Goal: Find specific page/section: Find specific page/section

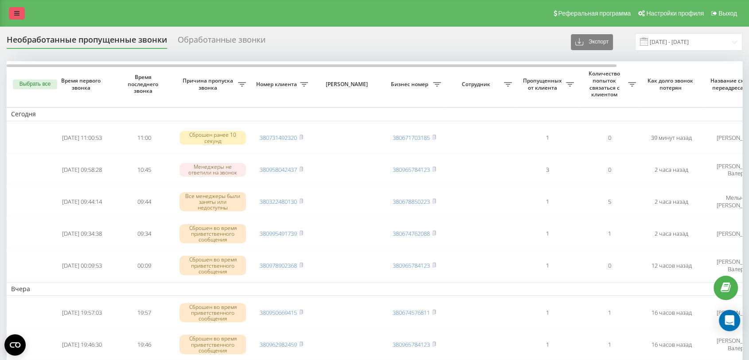
click at [12, 19] on link at bounding box center [17, 13] width 16 height 12
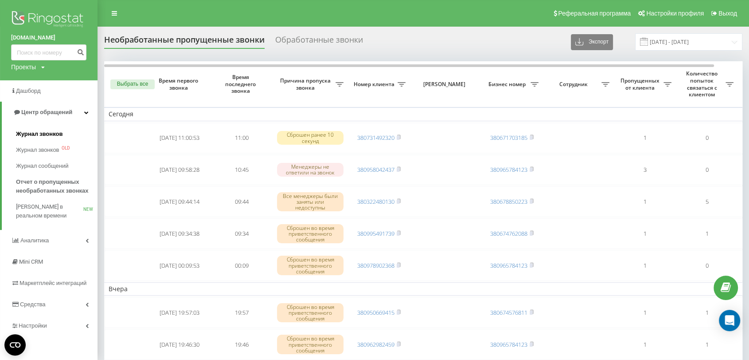
click at [53, 136] on span "Журнал звонков" at bounding box center [39, 133] width 47 height 9
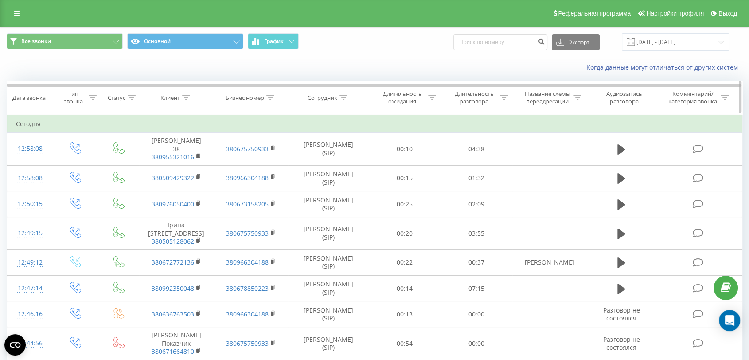
click at [344, 98] on icon at bounding box center [344, 97] width 8 height 4
click at [329, 162] on input "text" at bounding box center [329, 161] width 78 height 16
type input "мельник"
click at [355, 179] on span "OK" at bounding box center [347, 179] width 25 height 14
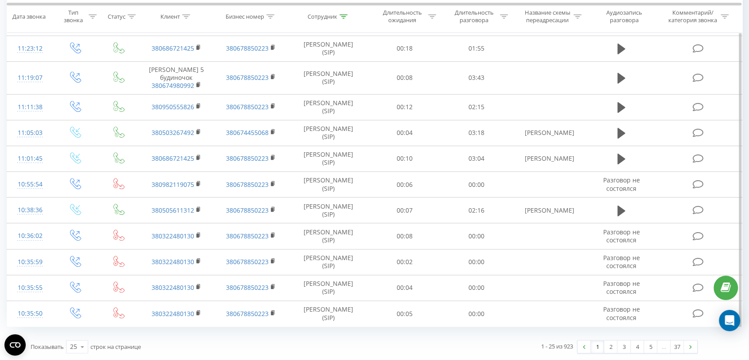
scroll to position [494, 0]
click at [610, 348] on link "2" at bounding box center [610, 346] width 13 height 12
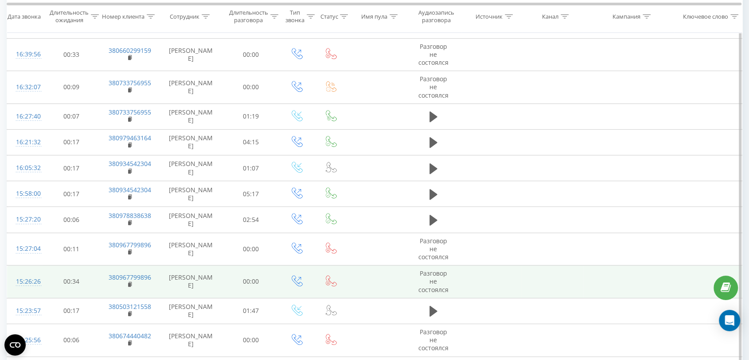
scroll to position [468, 0]
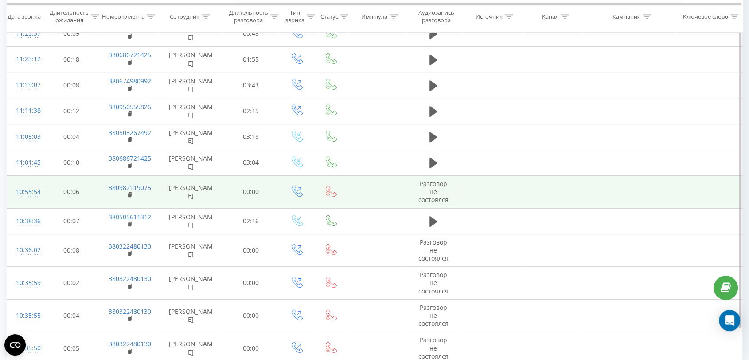
scroll to position [450, 0]
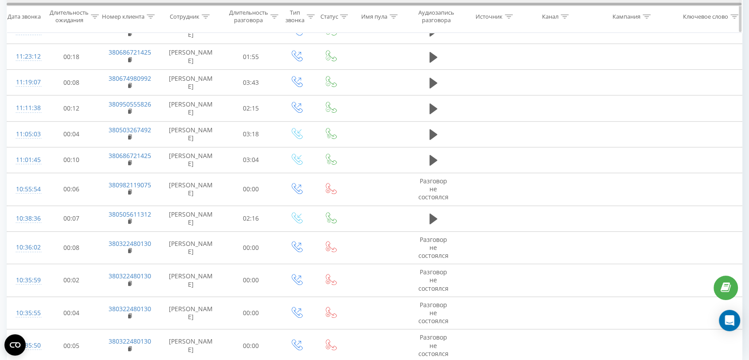
drag, startPoint x: 364, startPoint y: 4, endPoint x: 248, endPoint y: 3, distance: 115.7
click at [249, 3] on div at bounding box center [374, 4] width 735 height 3
drag, startPoint x: 226, startPoint y: 3, endPoint x: 357, endPoint y: 7, distance: 130.4
click at [357, 7] on div "Дата звонка Длительность ожидания Номер клиента Сотрудник Длительность разговор…" at bounding box center [375, 16] width 736 height 33
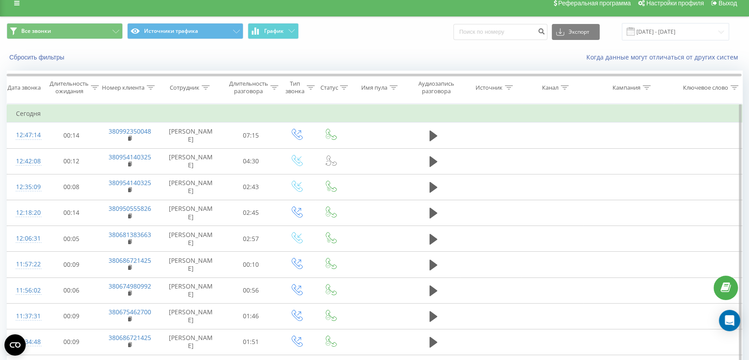
scroll to position [0, 0]
